Goal: Information Seeking & Learning: Get advice/opinions

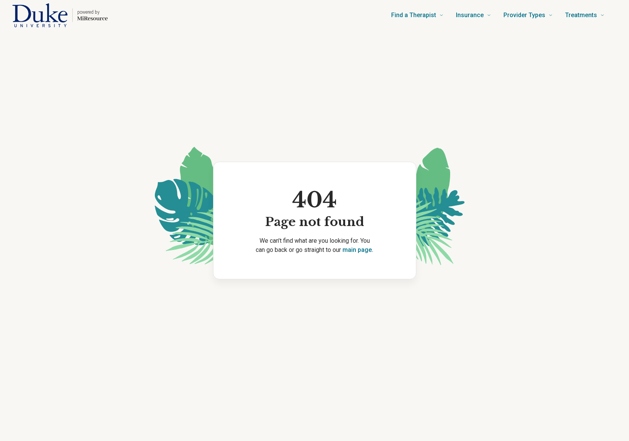
click at [54, 18] on img "Home page" at bounding box center [40, 15] width 56 height 24
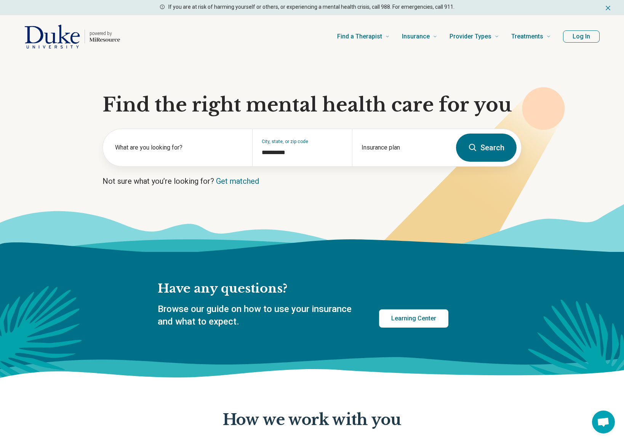
click at [580, 37] on button "Log In" at bounding box center [581, 36] width 37 height 12
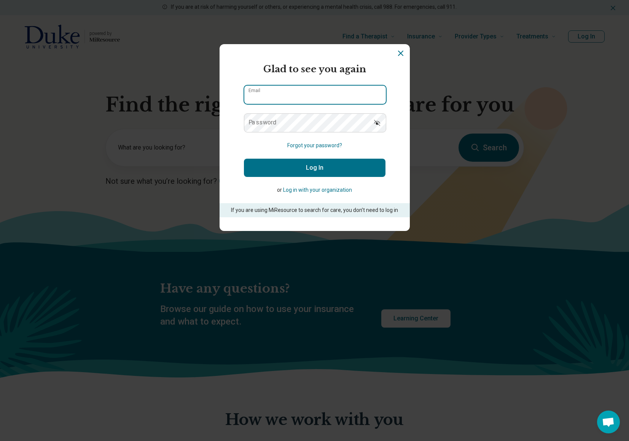
type input "**********"
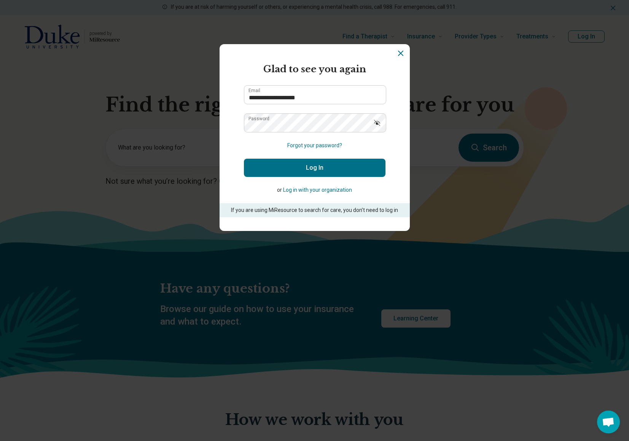
click at [322, 169] on button "Log In" at bounding box center [315, 168] width 142 height 18
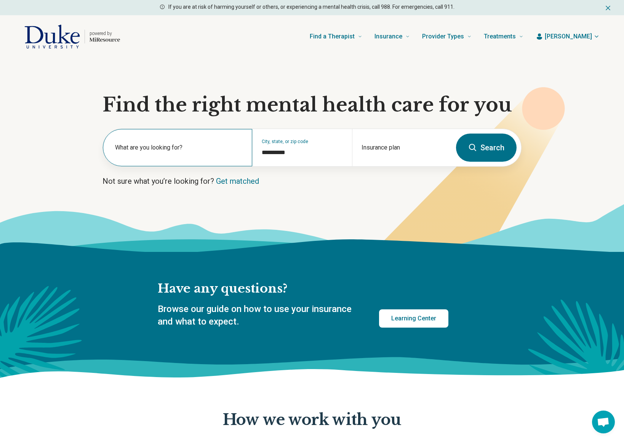
click at [158, 151] on label "What are you looking for?" at bounding box center [179, 147] width 128 height 9
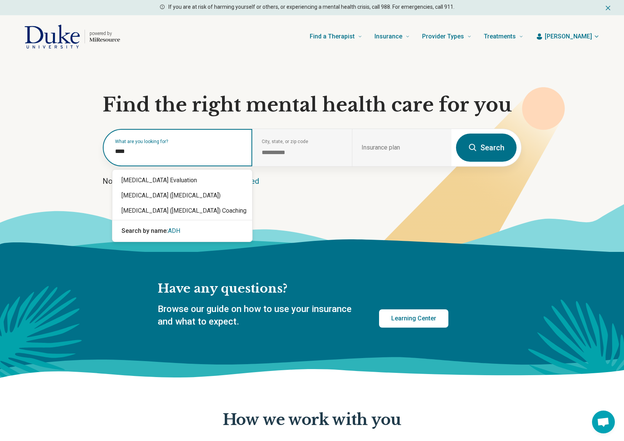
type input "****"
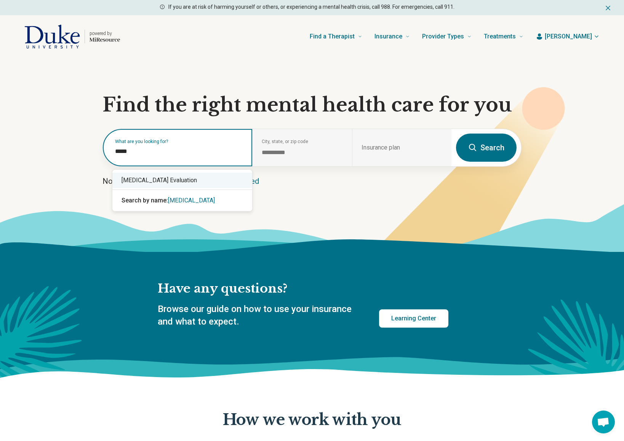
click at [168, 180] on div "[MEDICAL_DATA] Evaluation" at bounding box center [182, 180] width 140 height 15
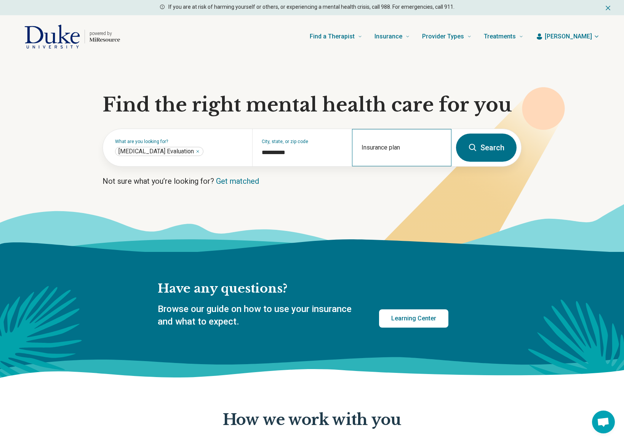
click at [381, 142] on div "Insurance plan" at bounding box center [401, 147] width 99 height 37
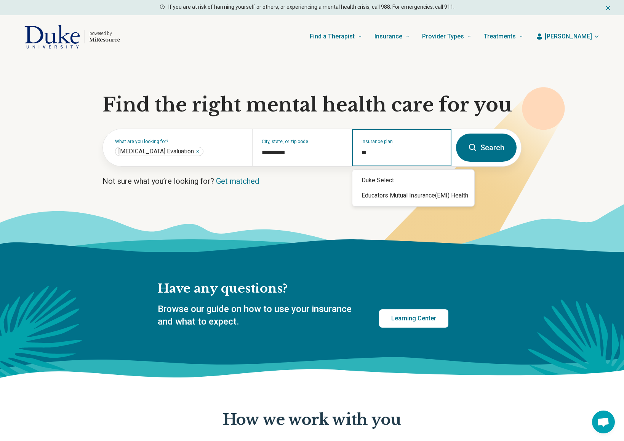
type input "*"
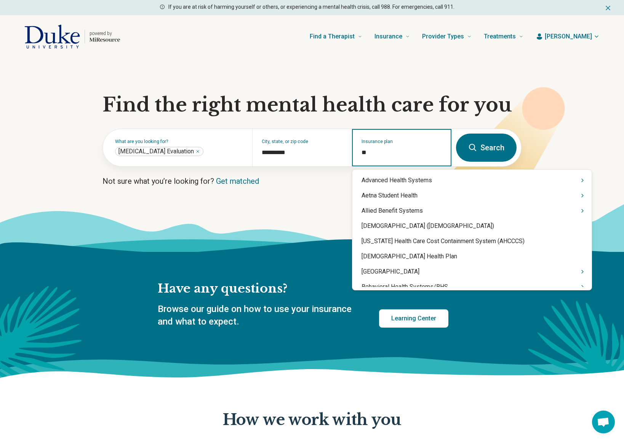
type input "*"
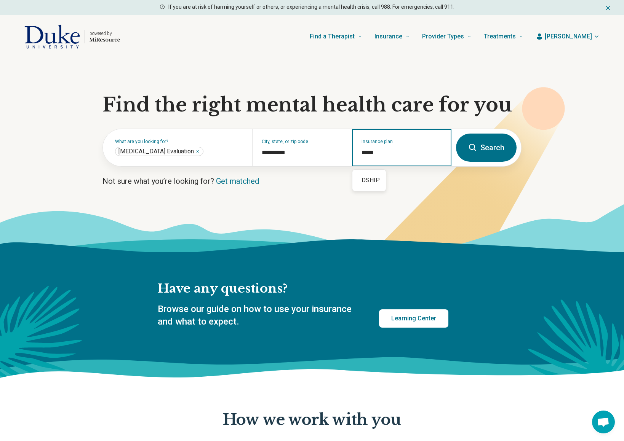
type input "*****"
click at [495, 152] on button "Search" at bounding box center [486, 148] width 61 height 28
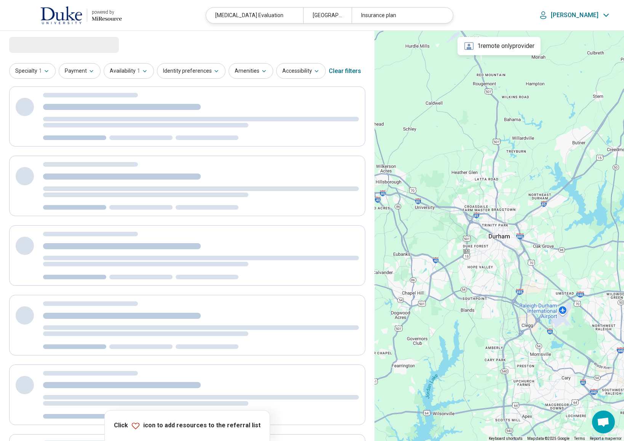
select select "***"
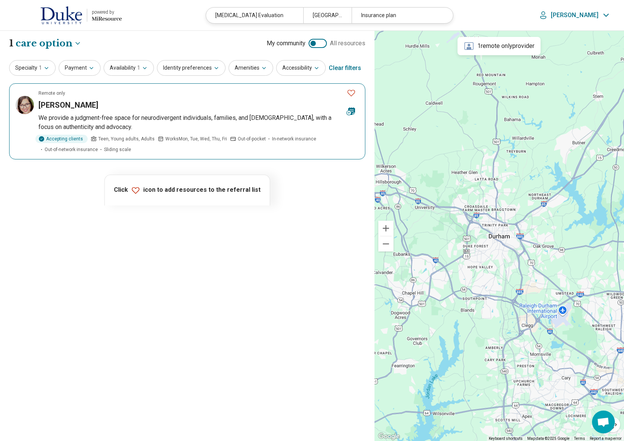
click at [352, 94] on icon "Favorite" at bounding box center [350, 92] width 9 height 9
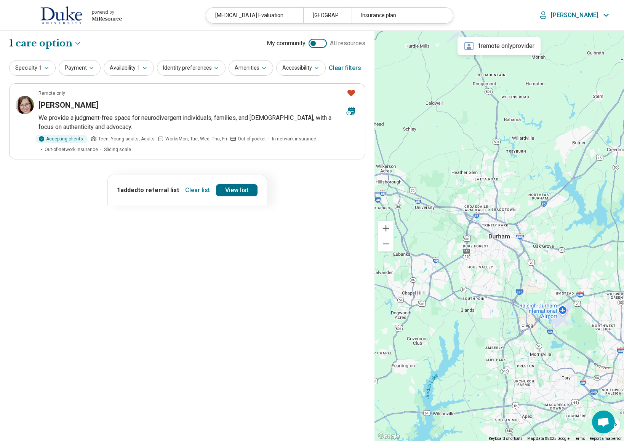
click at [312, 45] on div at bounding box center [312, 43] width 5 height 5
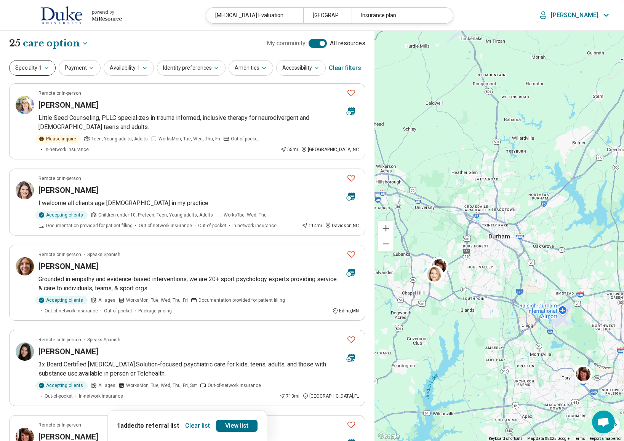
click at [30, 71] on button "Specialty 1" at bounding box center [32, 68] width 46 height 16
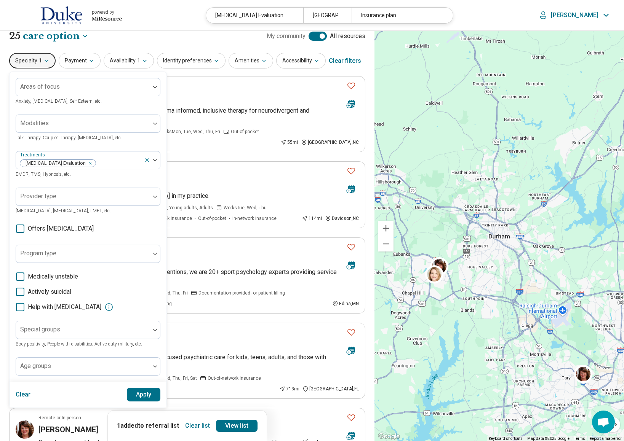
scroll to position [5, 0]
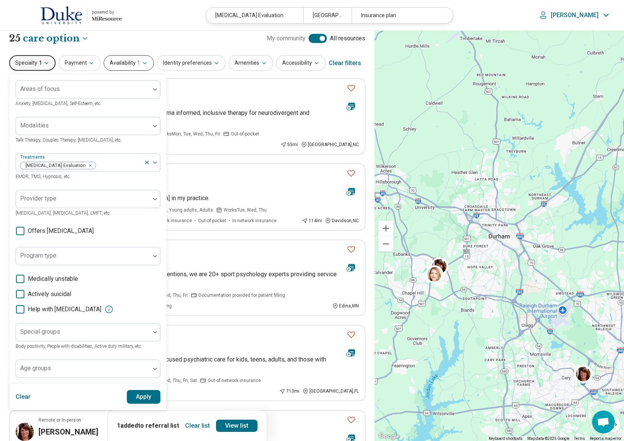
click at [120, 64] on button "Availability 1" at bounding box center [129, 63] width 50 height 16
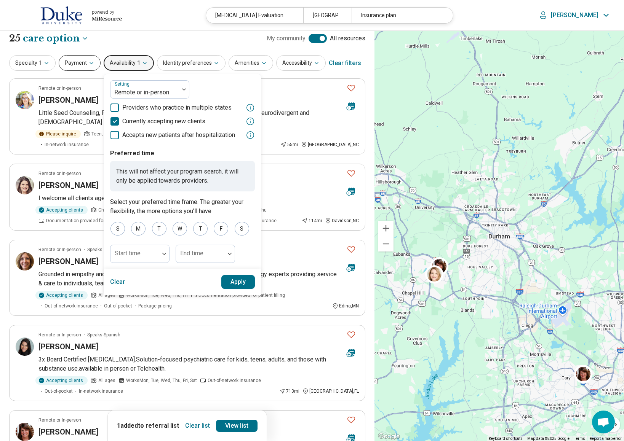
click at [88, 62] on icon "button" at bounding box center [91, 63] width 6 height 6
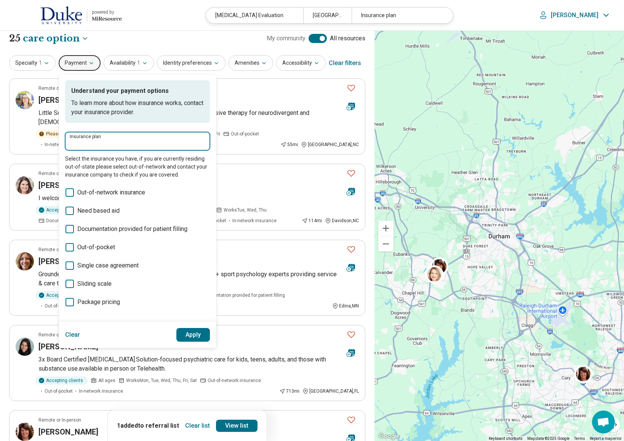
click at [107, 139] on input "Insurance plan" at bounding box center [138, 143] width 136 height 9
click at [65, 165] on div "DSHIP" at bounding box center [82, 164] width 34 height 15
type input "*****"
click at [200, 334] on button "Apply" at bounding box center [193, 335] width 34 height 14
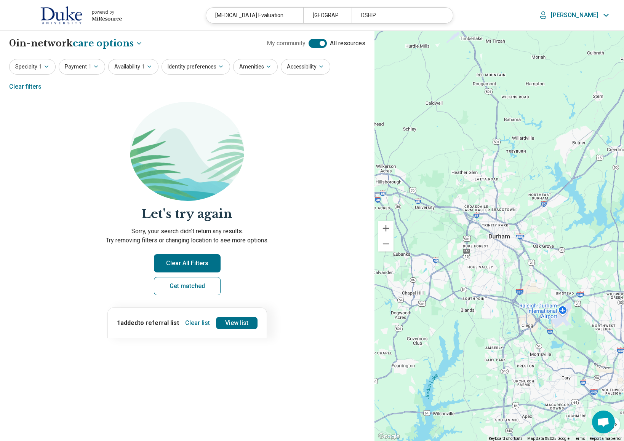
click at [159, 319] on span "to referral list" at bounding box center [158, 322] width 41 height 7
click at [239, 317] on link "View list" at bounding box center [237, 323] width 42 height 12
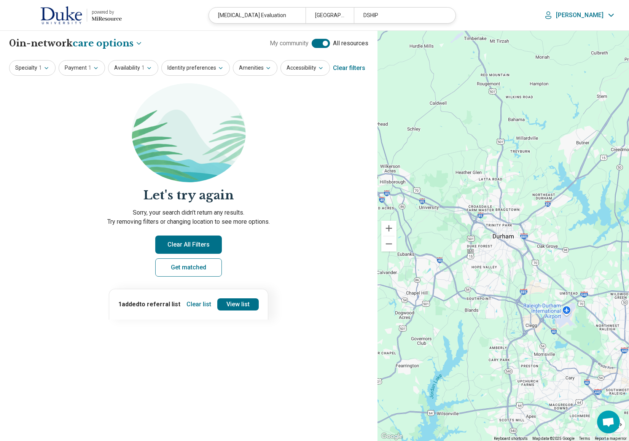
click at [117, 42] on body "**********" at bounding box center [314, 309] width 629 height 619
click at [106, 81] on div "Providers" at bounding box center [107, 78] width 64 height 15
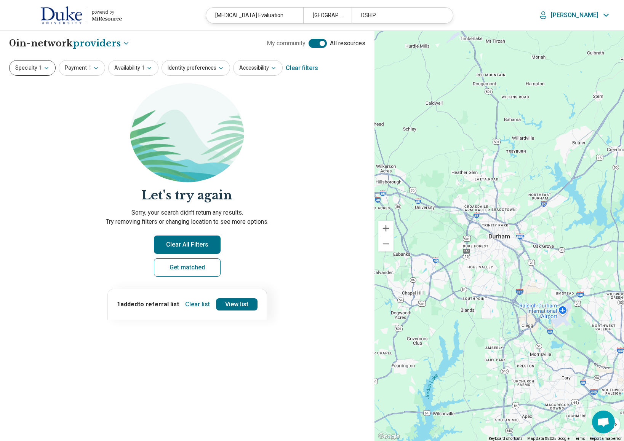
click at [40, 65] on span "1" at bounding box center [40, 68] width 3 height 8
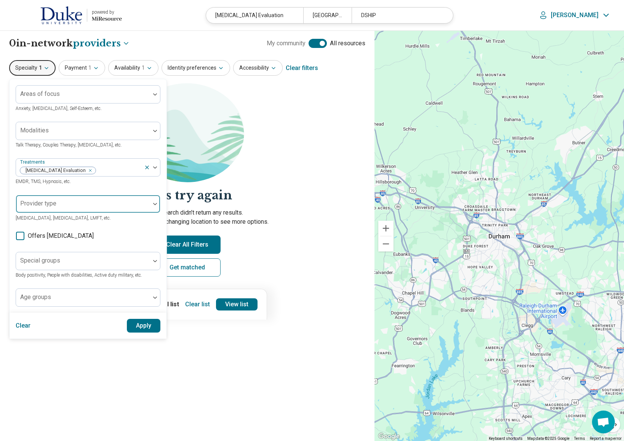
click at [68, 203] on div at bounding box center [83, 207] width 128 height 11
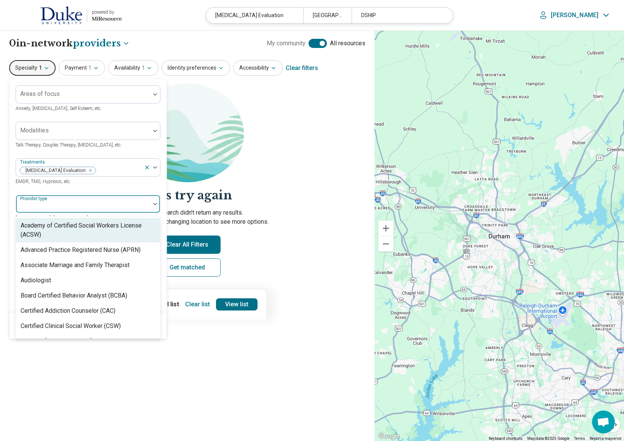
click at [324, 180] on section "Let's try again Sorry, your search didn’t return any results. Try removing filt…" at bounding box center [187, 186] width 356 height 206
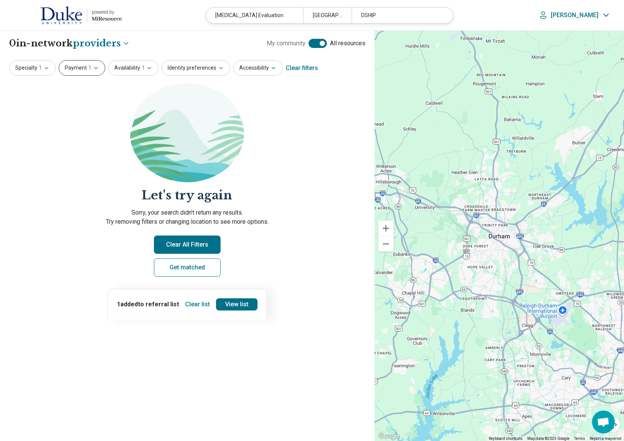
click at [80, 72] on button "Payment 1" at bounding box center [82, 68] width 46 height 16
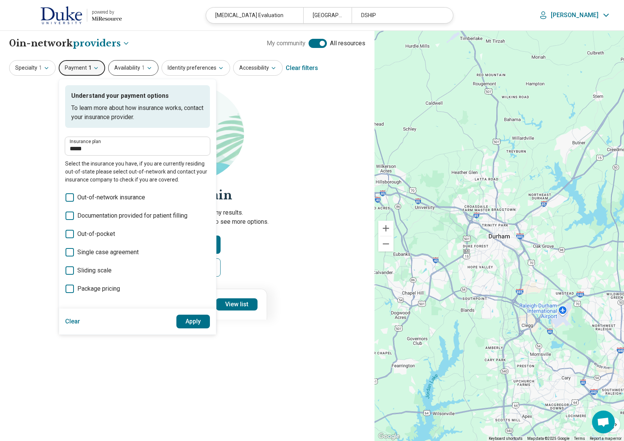
click at [130, 63] on button "Availability 1" at bounding box center [133, 68] width 50 height 16
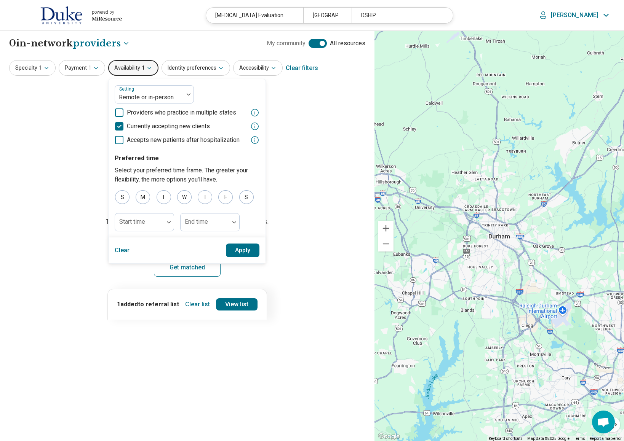
click at [115, 127] on icon at bounding box center [119, 126] width 8 height 8
click at [240, 250] on button "Apply" at bounding box center [243, 251] width 34 height 14
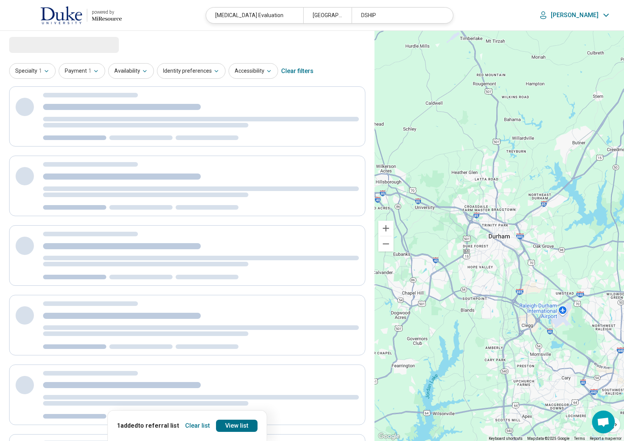
select select "********"
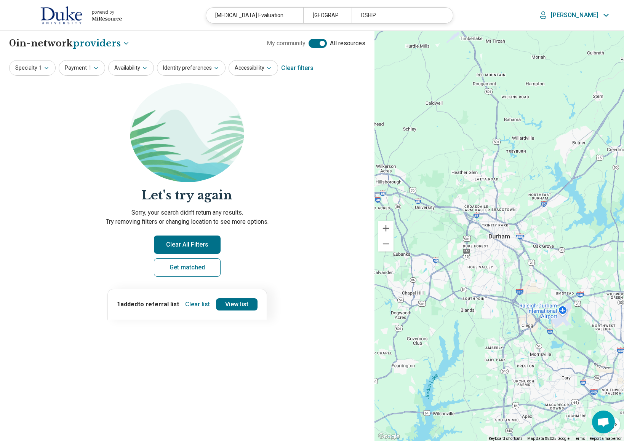
click at [194, 242] on button "Clear All Filters" at bounding box center [187, 245] width 67 height 18
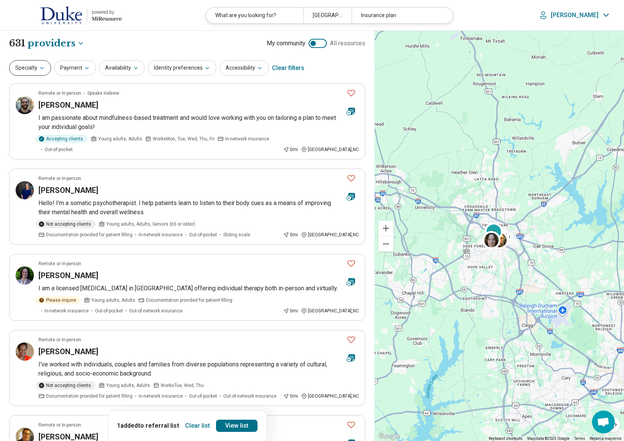
click at [23, 73] on button "Specialty" at bounding box center [30, 68] width 42 height 16
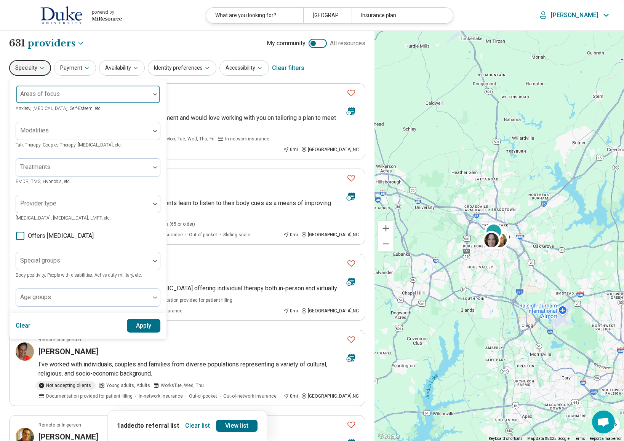
click at [41, 93] on div "Areas of focus" at bounding box center [88, 94] width 145 height 18
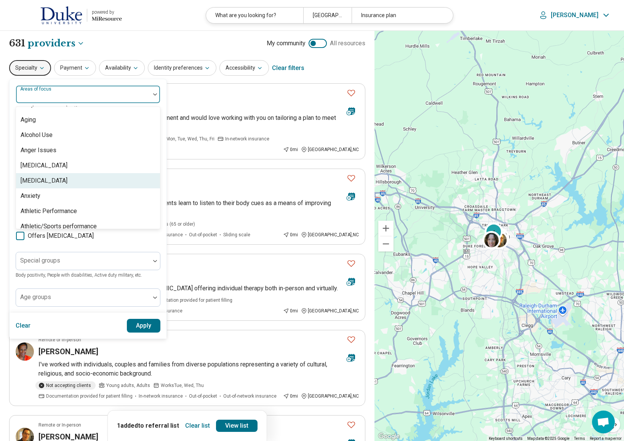
scroll to position [107, 0]
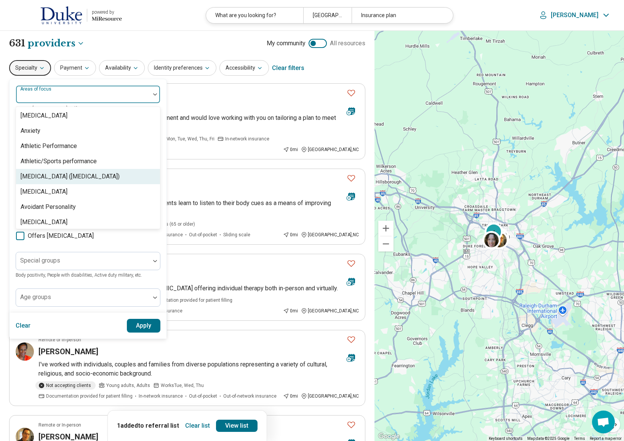
click at [67, 180] on div "[MEDICAL_DATA] ([MEDICAL_DATA])" at bounding box center [70, 176] width 99 height 9
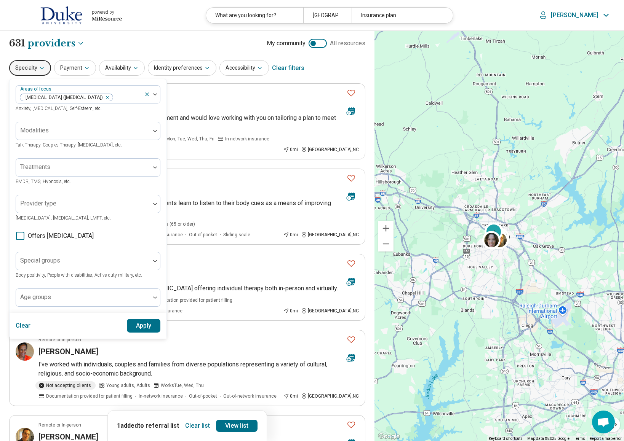
click at [53, 318] on div "Clear Apply" at bounding box center [88, 326] width 157 height 26
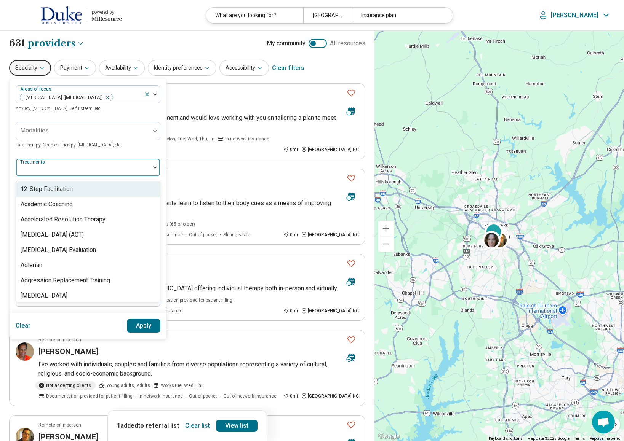
click at [57, 168] on div at bounding box center [83, 170] width 128 height 11
type input "*"
type input "****"
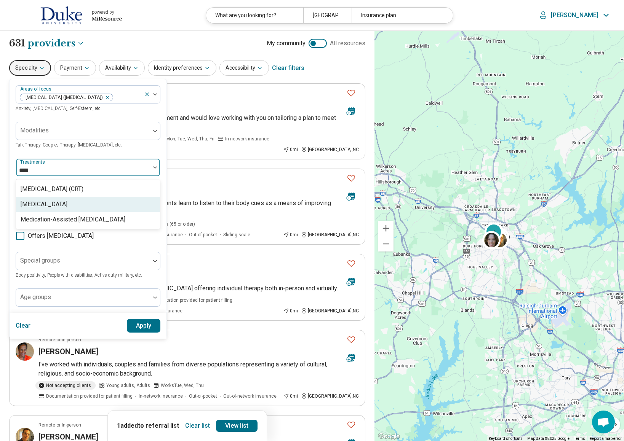
click at [67, 207] on div "[MEDICAL_DATA]" at bounding box center [44, 204] width 47 height 9
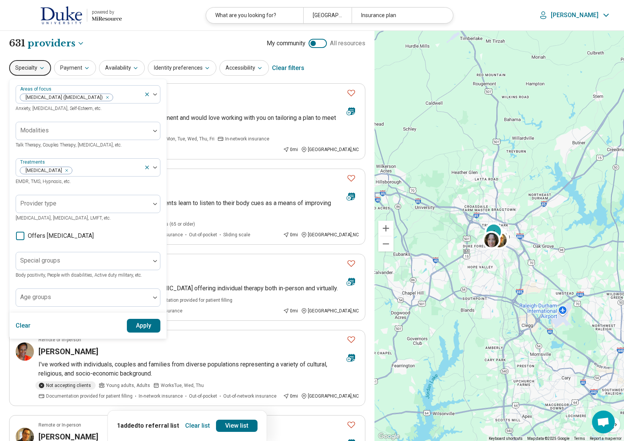
click at [144, 323] on button "Apply" at bounding box center [144, 326] width 34 height 14
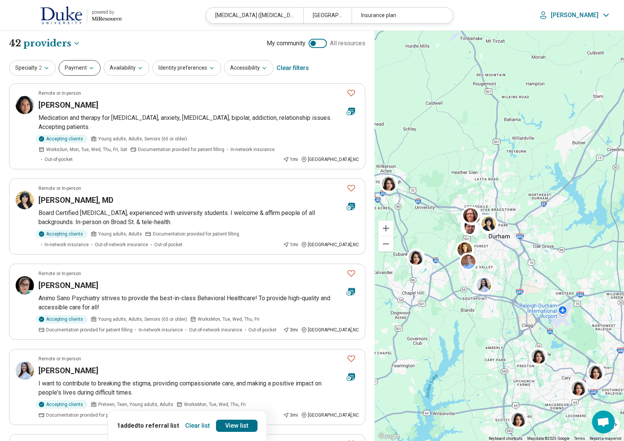
click at [86, 72] on button "Payment" at bounding box center [80, 68] width 42 height 16
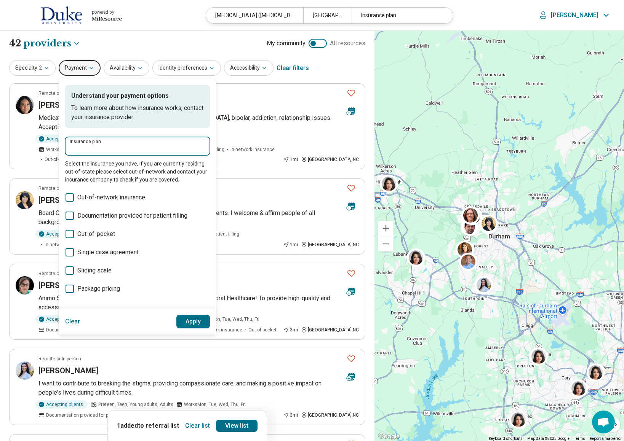
click at [88, 147] on input "Insurance plan" at bounding box center [138, 148] width 136 height 9
type input "*****"
click at [77, 164] on div "DSHIP" at bounding box center [82, 169] width 34 height 15
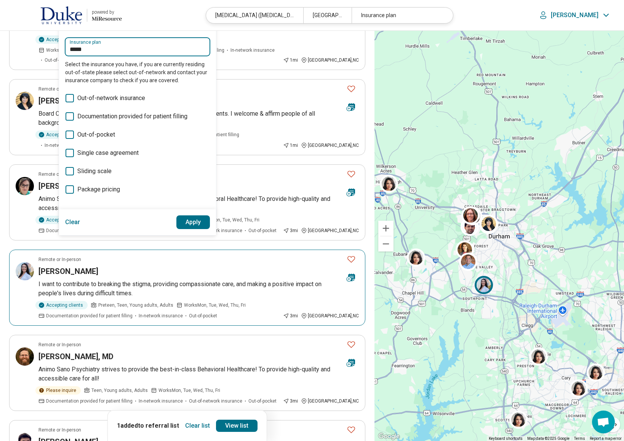
scroll to position [122, 0]
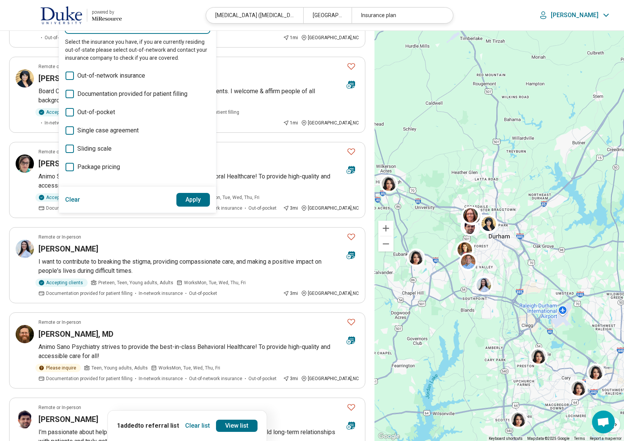
type input "*****"
click at [187, 203] on button "Apply" at bounding box center [193, 200] width 34 height 14
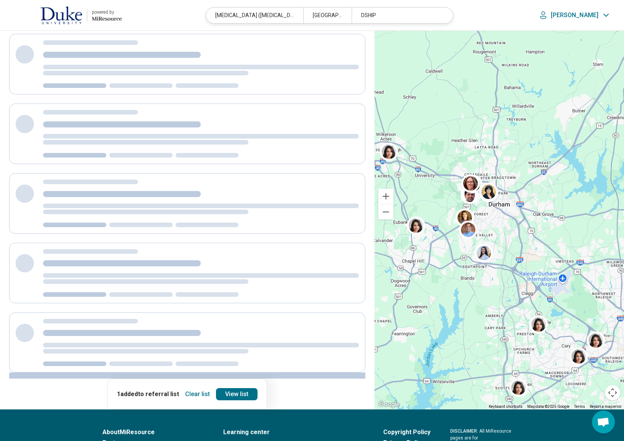
scroll to position [0, 0]
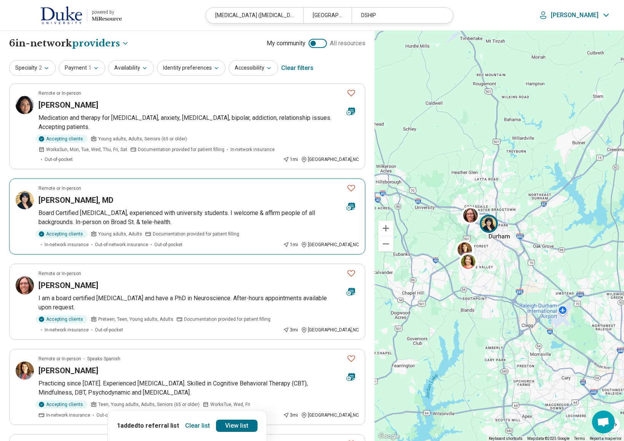
click at [349, 184] on icon "Favorite" at bounding box center [350, 188] width 9 height 9
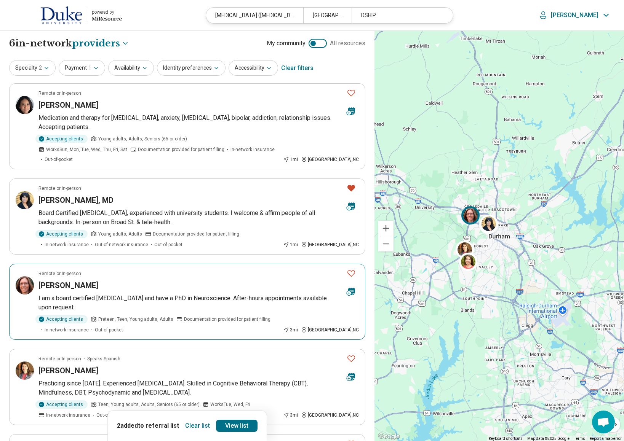
scroll to position [2, 0]
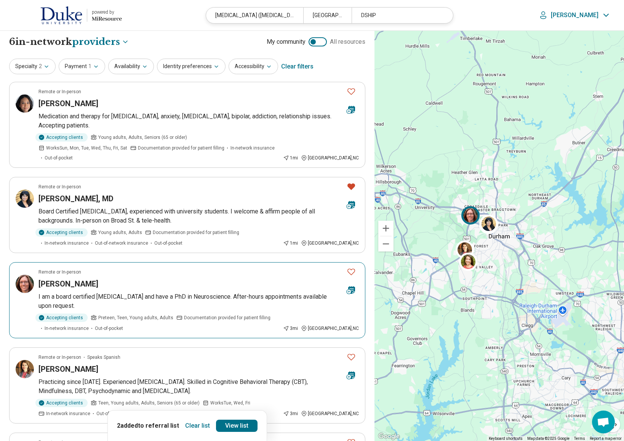
click at [354, 269] on icon "Favorite" at bounding box center [351, 272] width 8 height 6
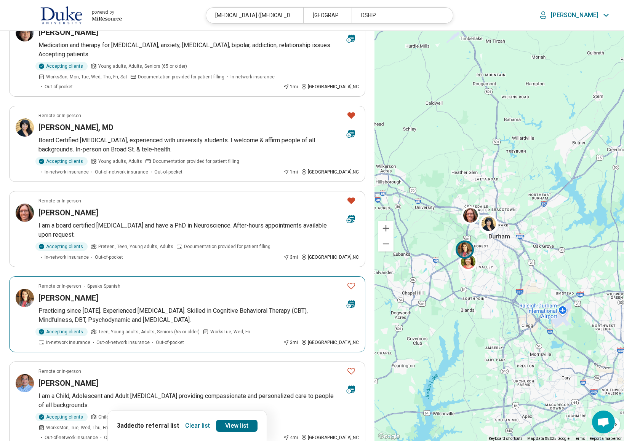
scroll to position [79, 0]
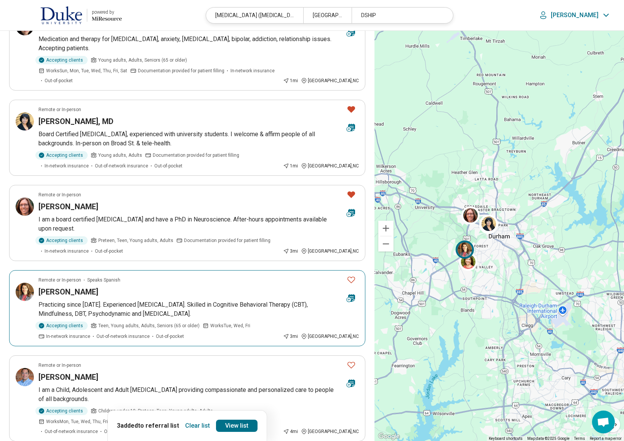
click at [352, 277] on icon "Favorite" at bounding box center [351, 280] width 8 height 6
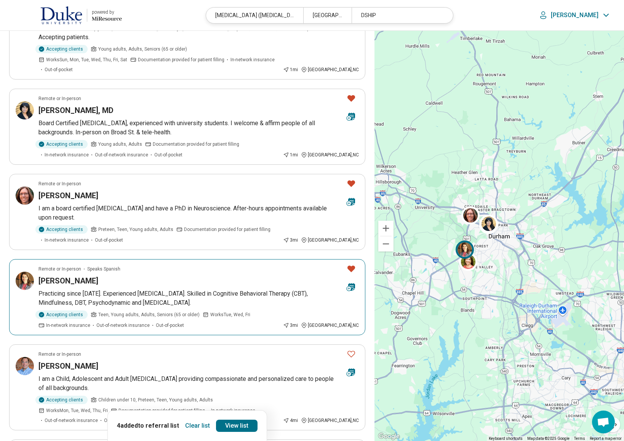
scroll to position [233, 0]
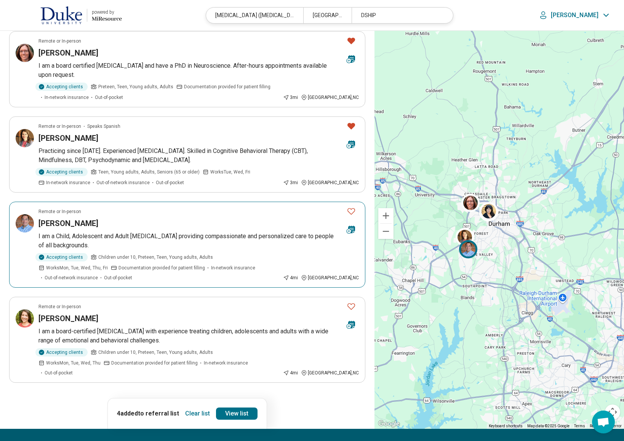
click at [351, 207] on icon "Favorite" at bounding box center [350, 211] width 9 height 9
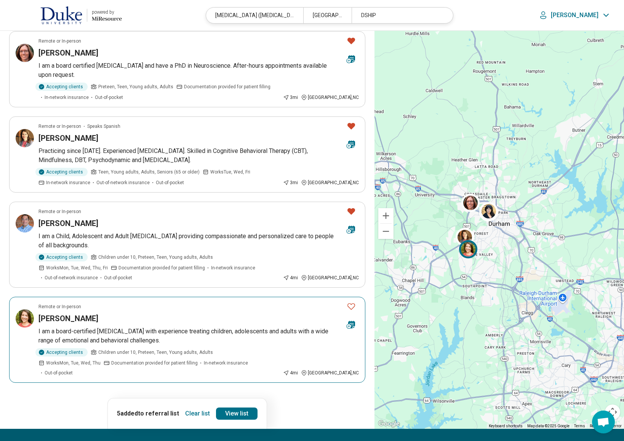
click at [345, 299] on button "Favorite" at bounding box center [350, 307] width 15 height 16
click at [239, 408] on link "View list" at bounding box center [237, 414] width 42 height 12
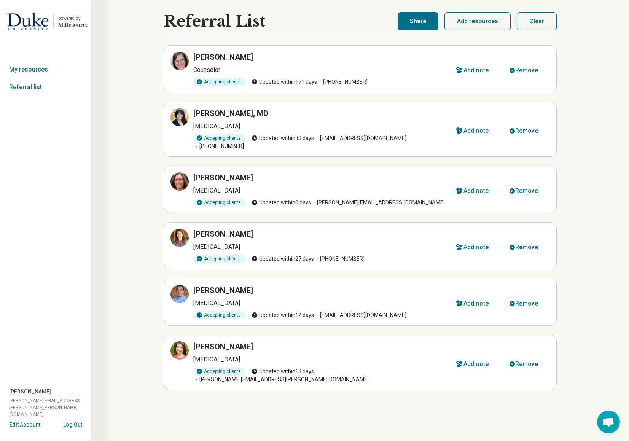
click at [428, 21] on button "Share" at bounding box center [418, 21] width 41 height 18
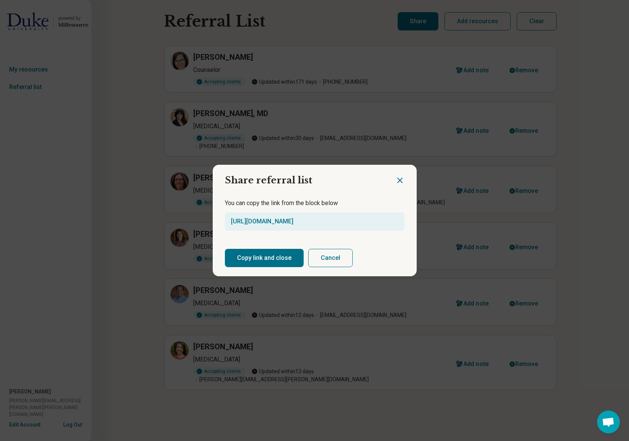
click at [258, 258] on button "Copy link and close" at bounding box center [264, 258] width 79 height 18
